Goal: Register for event/course

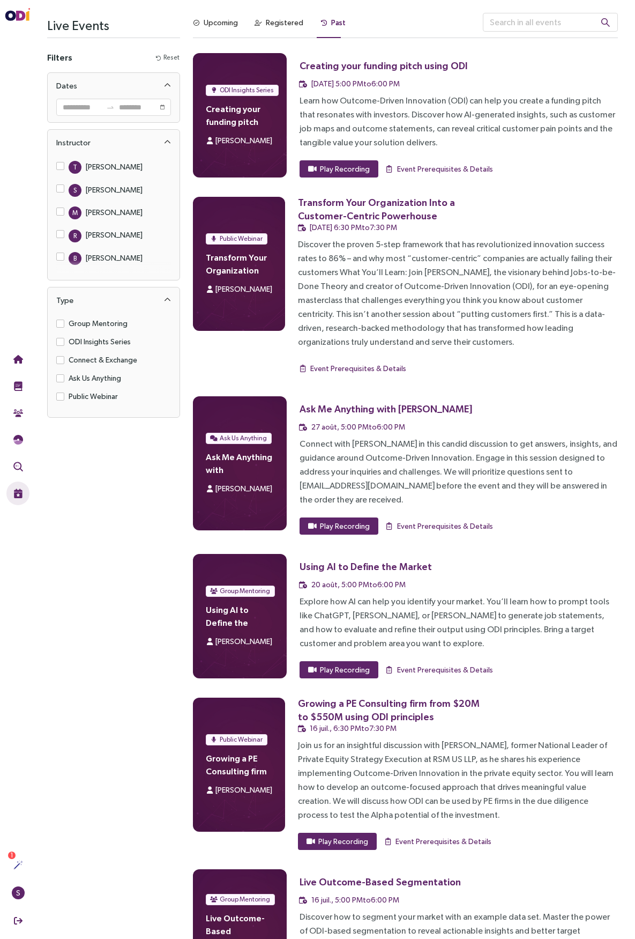
click at [227, 25] on div "Upcoming" at bounding box center [221, 23] width 34 height 12
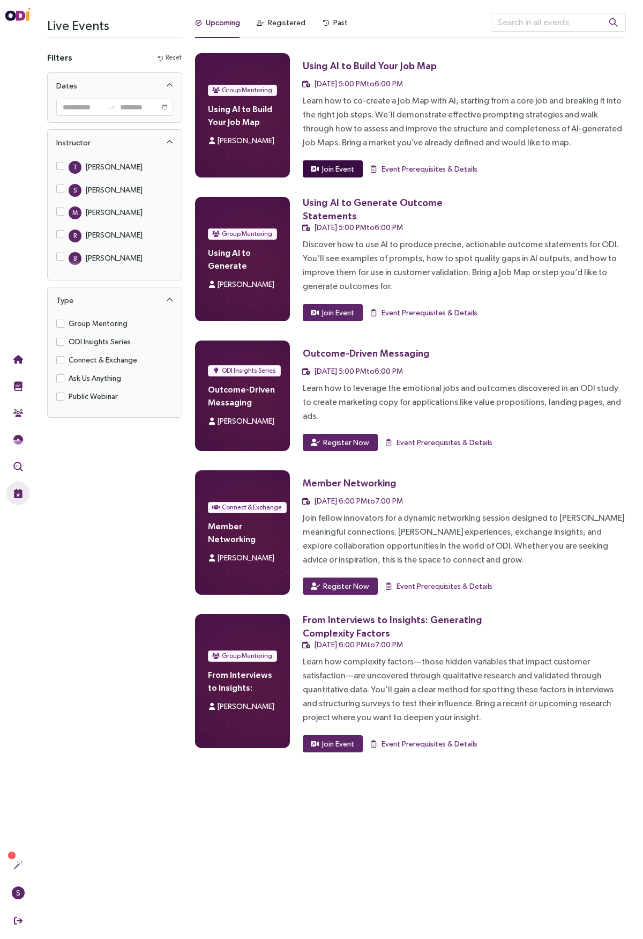
click at [334, 167] on span "Join Event" at bounding box center [338, 169] width 32 height 12
click at [364, 114] on div "Learn how to co-create a Job Map with AI, starting from a core job and breaking…" at bounding box center [464, 122] width 323 height 56
click at [230, 90] on span "Group Mentoring" at bounding box center [247, 90] width 50 height 11
click at [255, 138] on span "[PERSON_NAME]" at bounding box center [246, 140] width 57 height 9
click at [415, 168] on span "Event Prerequisites & Details" at bounding box center [430, 169] width 96 height 12
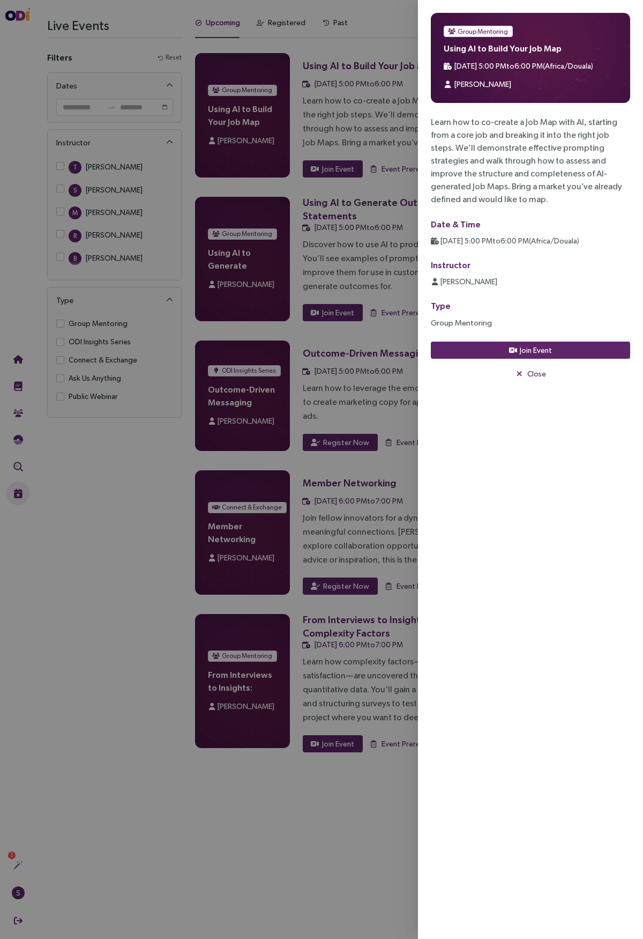
click at [340, 133] on div at bounding box center [321, 469] width 643 height 939
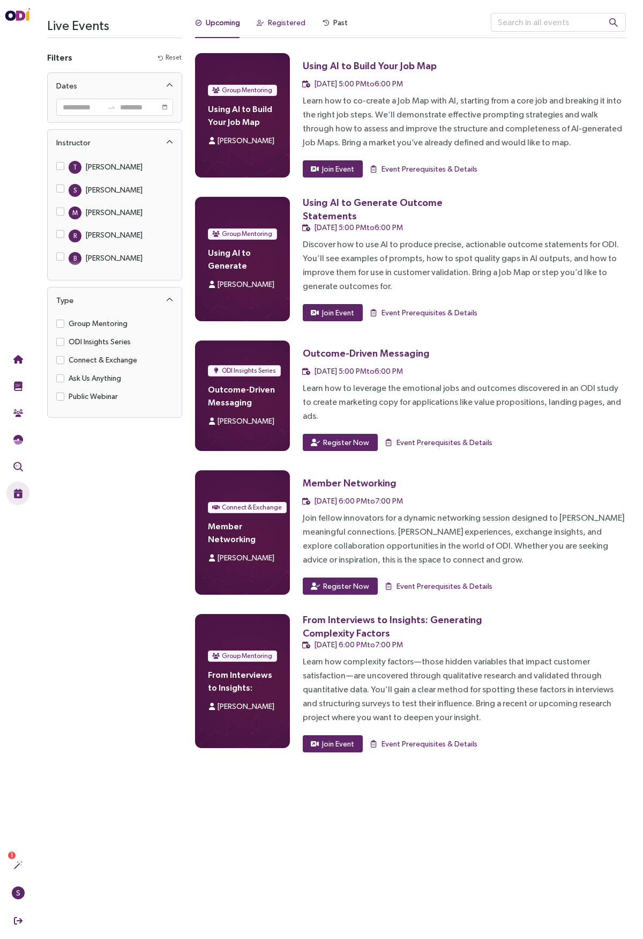
click at [291, 24] on div "Registered" at bounding box center [287, 23] width 38 height 12
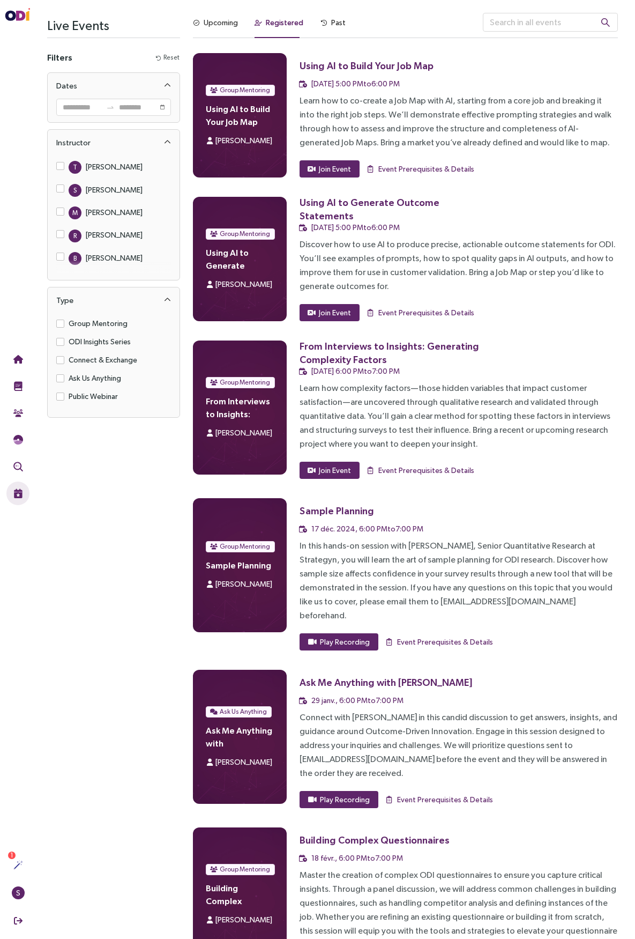
click at [310, 62] on div "Using AI to Build Your Job Map" at bounding box center [367, 65] width 134 height 13
drag, startPoint x: 249, startPoint y: 88, endPoint x: 228, endPoint y: 116, distance: 34.5
click at [248, 89] on span "Group Mentoring" at bounding box center [245, 90] width 50 height 11
click at [225, 140] on span "[PERSON_NAME]" at bounding box center [243, 140] width 57 height 9
click at [416, 167] on span "Event Prerequisites & Details" at bounding box center [426, 169] width 96 height 12
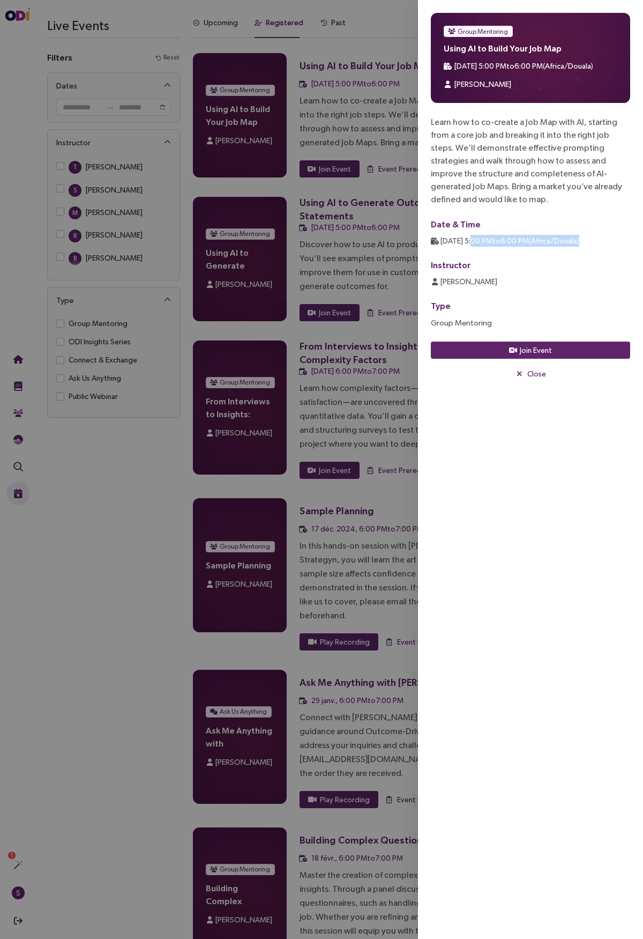
drag, startPoint x: 467, startPoint y: 226, endPoint x: 589, endPoint y: 228, distance: 121.2
click at [589, 235] on div "16 sept., 5:00 PM to 6:00 PM ( Africa/Douala )" at bounding box center [530, 241] width 199 height 12
click at [402, 25] on div at bounding box center [321, 469] width 643 height 939
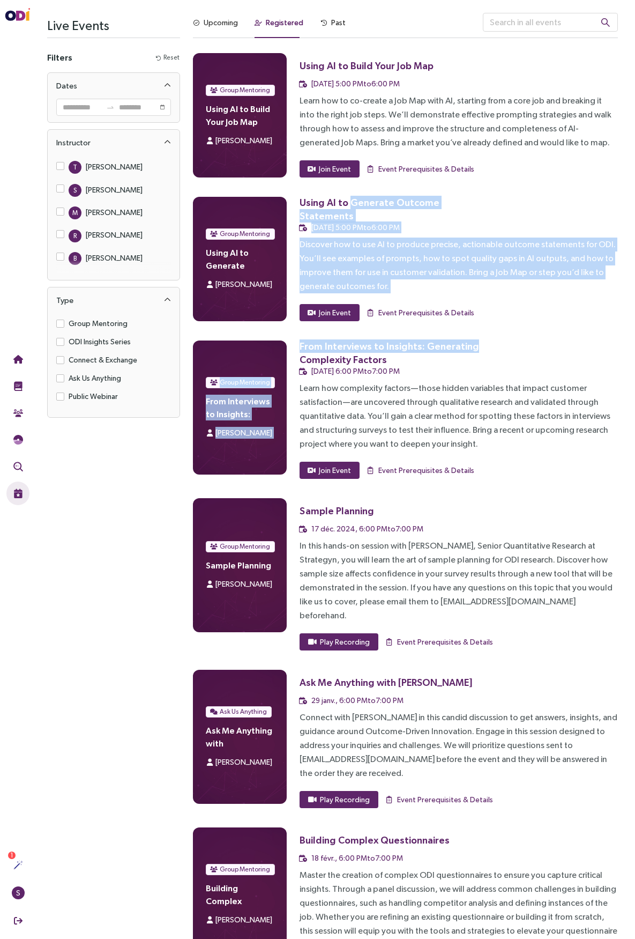
drag, startPoint x: 348, startPoint y: 209, endPoint x: 473, endPoint y: 352, distance: 189.9
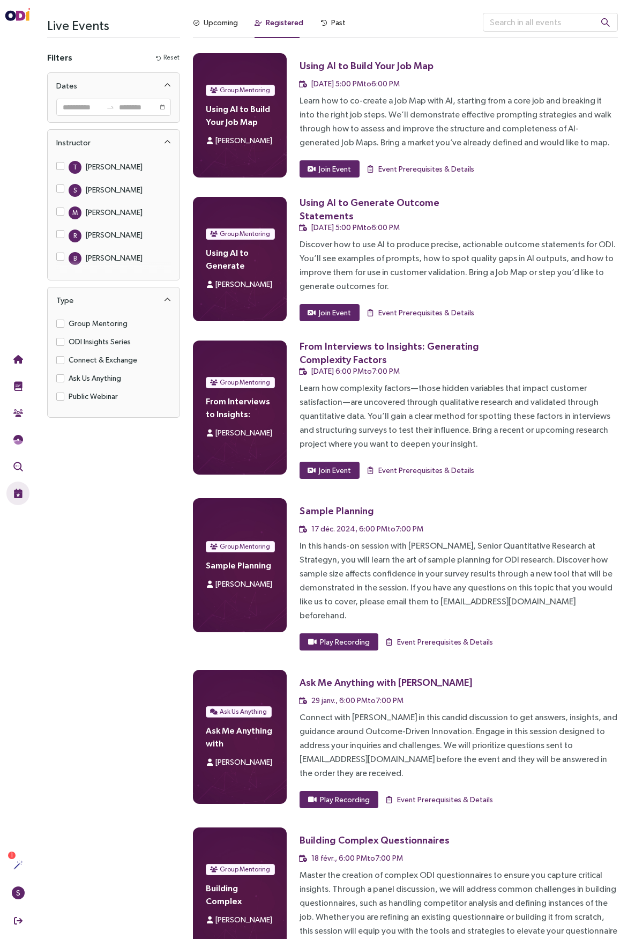
click at [428, 419] on div "Learn how complexity factors—those hidden variables that impact customer satisf…" at bounding box center [459, 416] width 318 height 70
drag, startPoint x: 382, startPoint y: 346, endPoint x: 401, endPoint y: 361, distance: 24.1
click at [401, 361] on div "From Interviews to Insights: Generating Complexity Factors" at bounding box center [393, 352] width 187 height 27
click at [426, 414] on div "Learn how complexity factors—those hidden variables that impact customer satisf…" at bounding box center [459, 416] width 318 height 70
click at [221, 25] on div "Upcoming" at bounding box center [221, 23] width 34 height 12
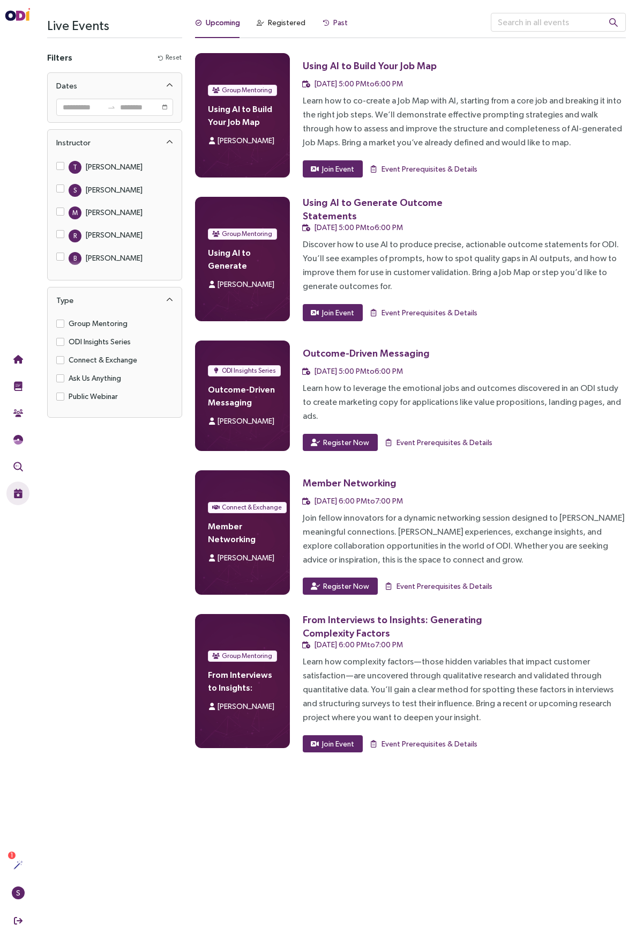
click at [334, 19] on div "Past" at bounding box center [340, 23] width 14 height 12
